Goal: Navigation & Orientation: Find specific page/section

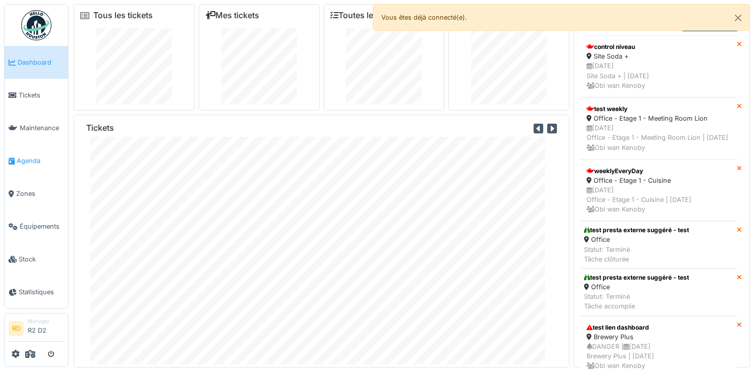
click at [31, 167] on link "Agenda" at bounding box center [37, 160] width 64 height 33
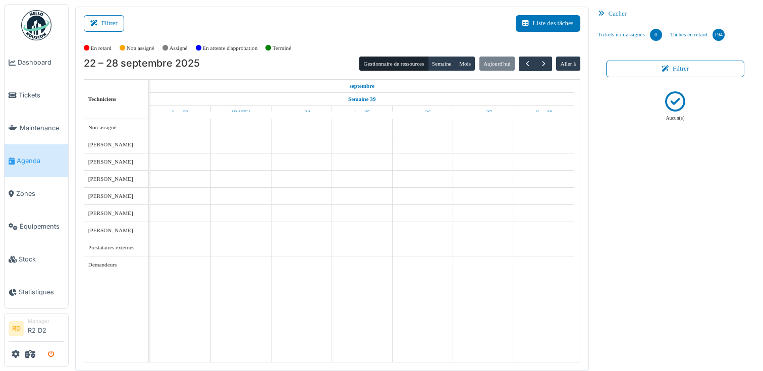
click at [51, 354] on icon "submit" at bounding box center [51, 354] width 7 height 7
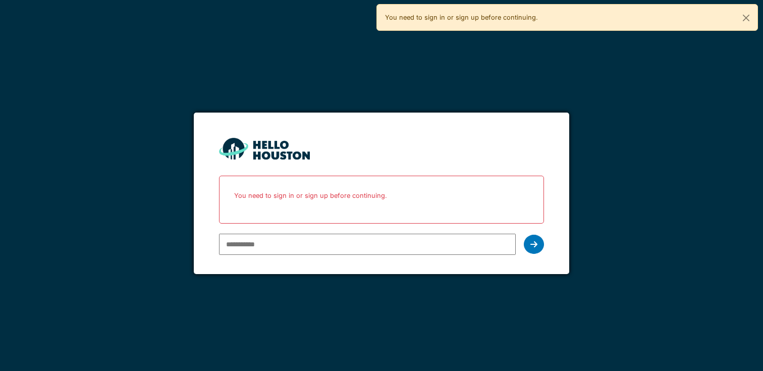
click at [329, 241] on input "email" at bounding box center [367, 244] width 296 height 21
type input "**********"
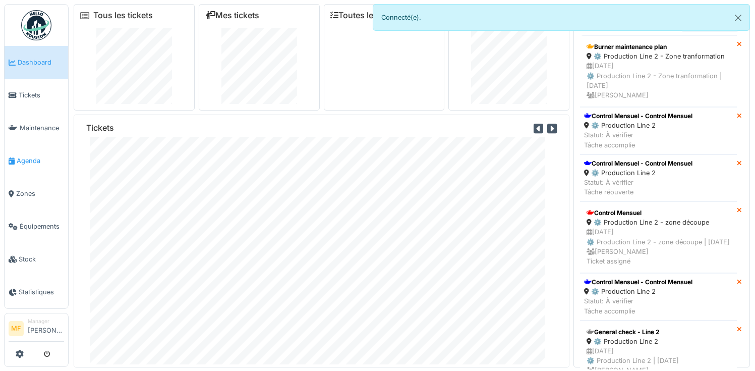
click at [28, 159] on span "Agenda" at bounding box center [40, 161] width 47 height 10
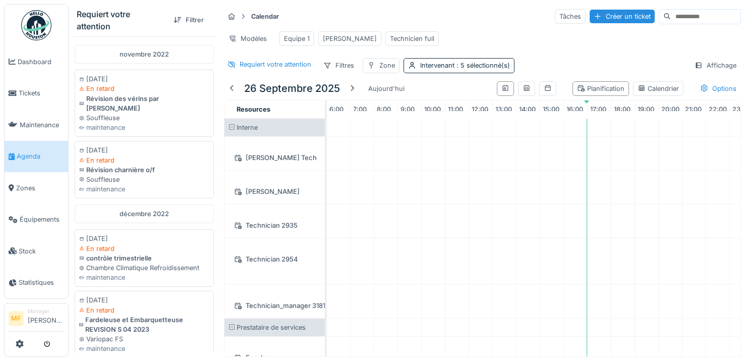
scroll to position [8, 0]
click at [41, 214] on span "Équipements" at bounding box center [42, 219] width 44 height 10
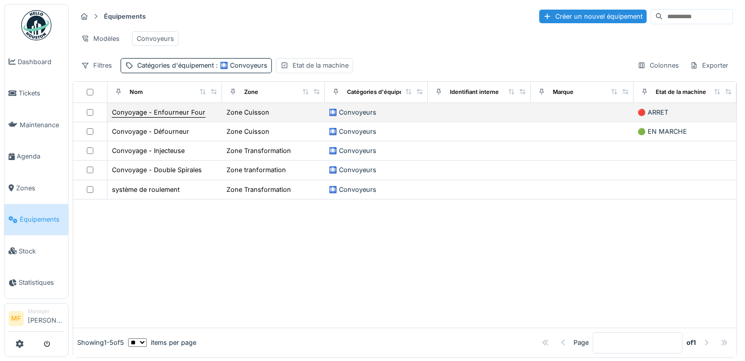
click at [175, 116] on div "Conyoyage - Enfourneur Four" at bounding box center [158, 112] width 93 height 10
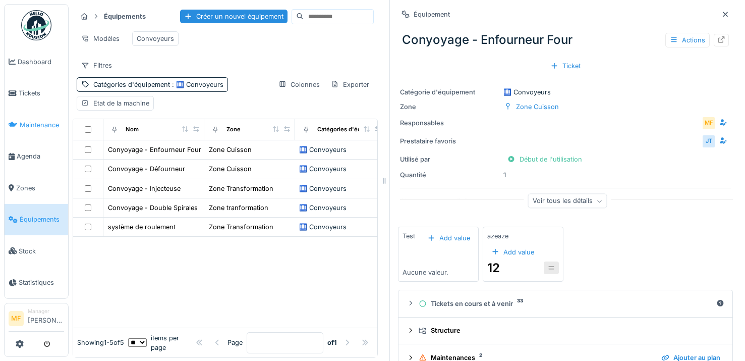
click at [30, 122] on span "Maintenance" at bounding box center [42, 125] width 44 height 10
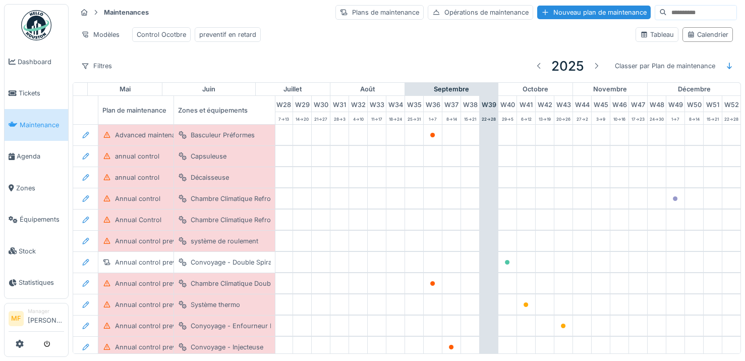
scroll to position [0, 547]
click at [38, 151] on span "Agenda" at bounding box center [40, 156] width 47 height 10
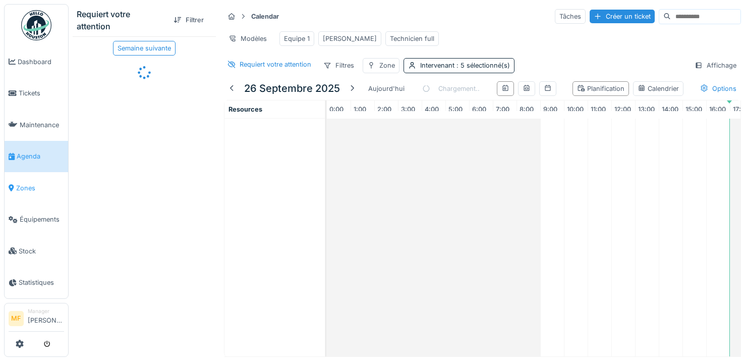
scroll to position [0, 143]
